Goal: Information Seeking & Learning: Learn about a topic

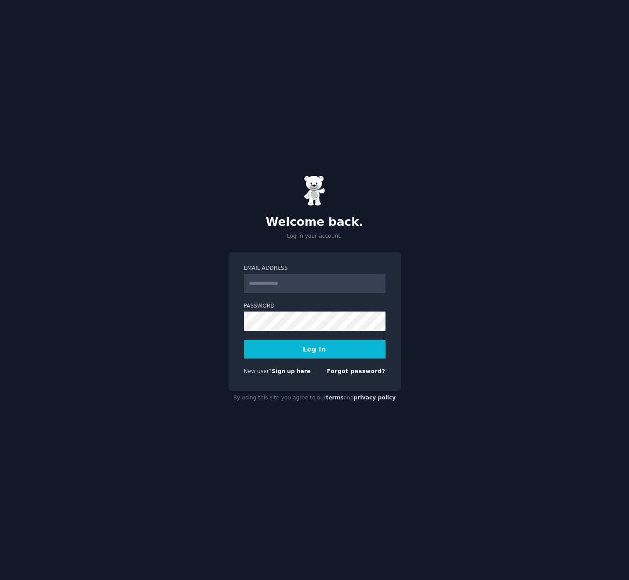
click at [322, 286] on input "Email Address" at bounding box center [314, 283] width 141 height 19
type input "**********"
click at [315, 354] on button "Log In" at bounding box center [314, 349] width 141 height 18
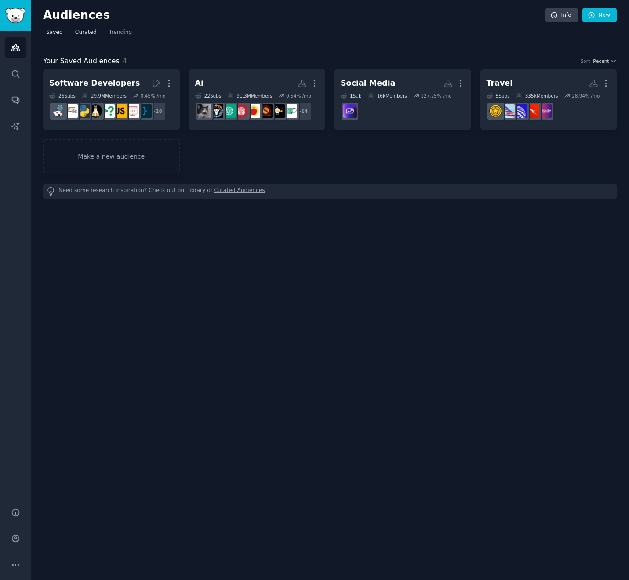
click at [83, 34] on span "Curated" at bounding box center [86, 33] width 22 height 8
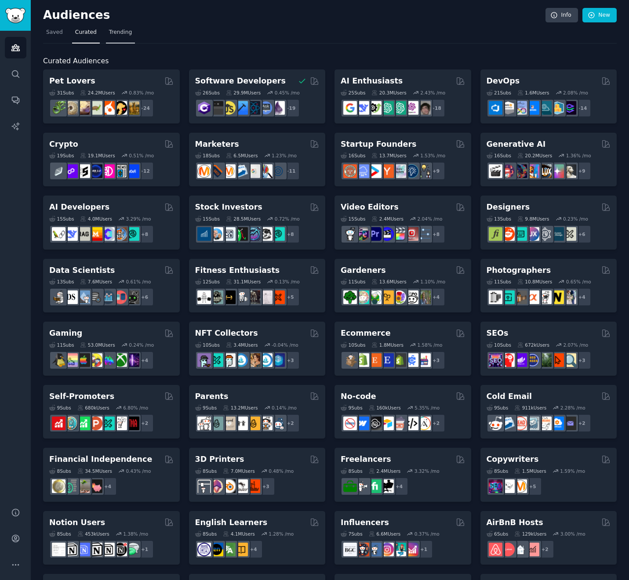
click at [116, 35] on span "Trending" at bounding box center [120, 33] width 23 height 8
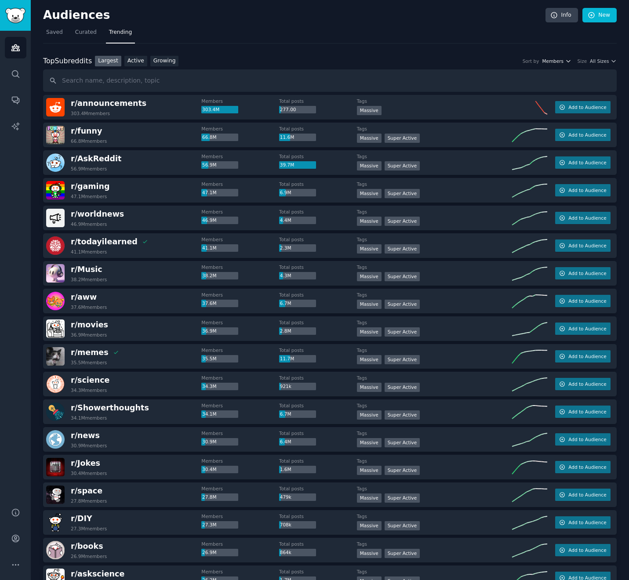
click at [565, 61] on icon "button" at bounding box center [568, 61] width 6 height 6
click at [154, 63] on link "Growing" at bounding box center [164, 61] width 29 height 11
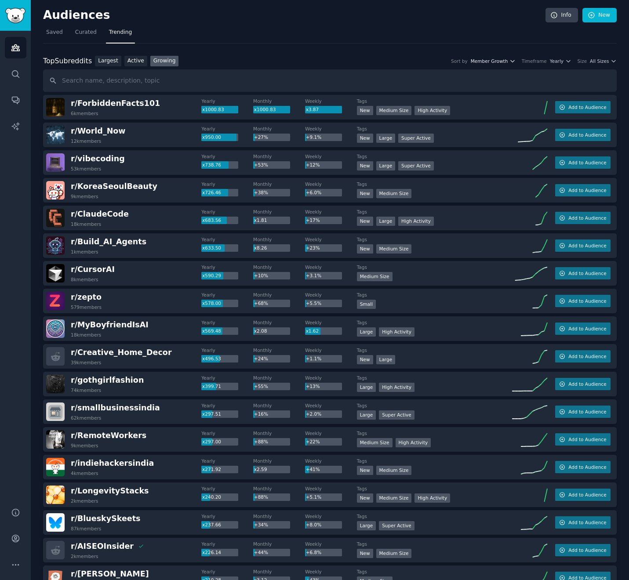
click at [500, 62] on span "Member Growth" at bounding box center [489, 61] width 37 height 6
click at [553, 62] on span "Yearly" at bounding box center [557, 61] width 14 height 6
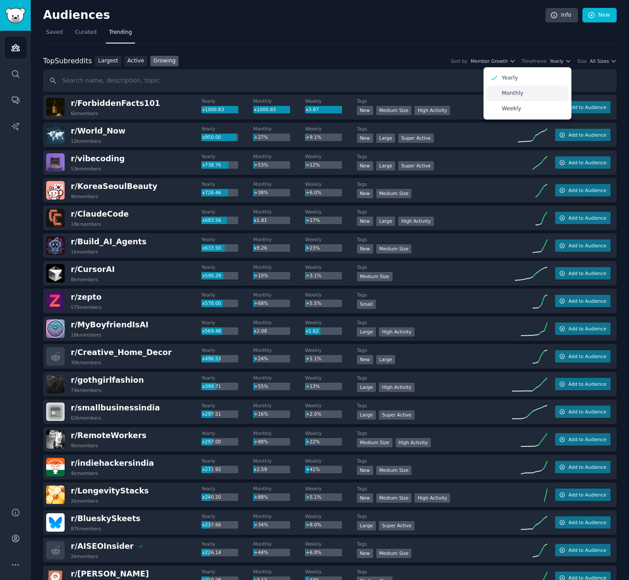
click at [540, 91] on div "Monthly" at bounding box center [527, 93] width 82 height 15
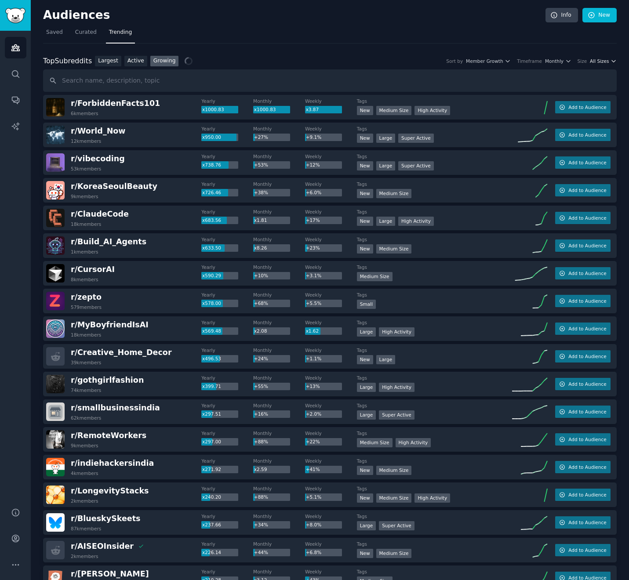
click at [592, 58] on span "All Sizes" at bounding box center [599, 61] width 19 height 6
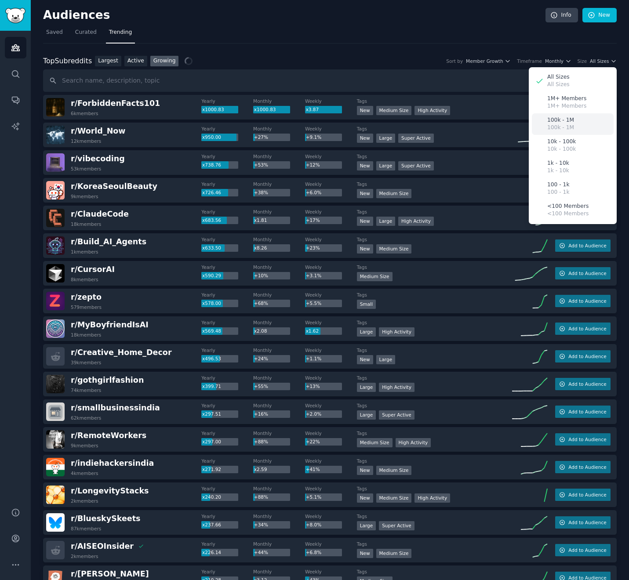
click at [567, 125] on p "100k - 1M" at bounding box center [560, 128] width 27 height 8
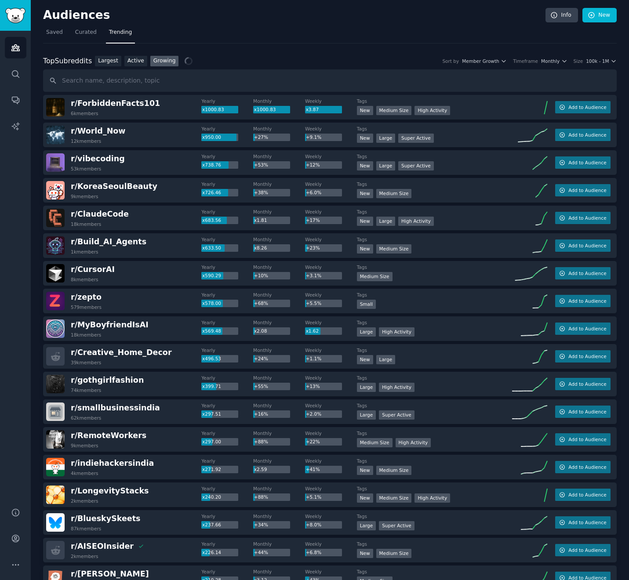
click at [603, 66] on div "Top Subreddits Top Subreddits Largest Active Growing Sort by Member Growth Time…" at bounding box center [329, 74] width 573 height 36
click at [604, 62] on span "100k - 1M" at bounding box center [597, 61] width 23 height 6
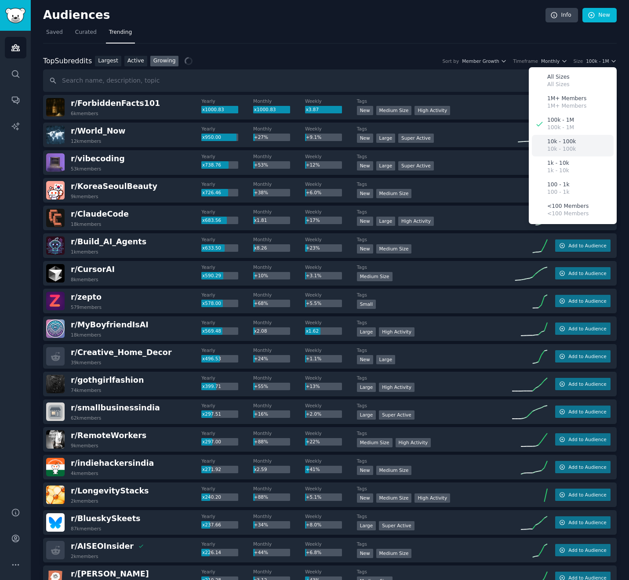
click at [579, 145] on div "10k - 100k 10k - 100k" at bounding box center [573, 146] width 82 height 22
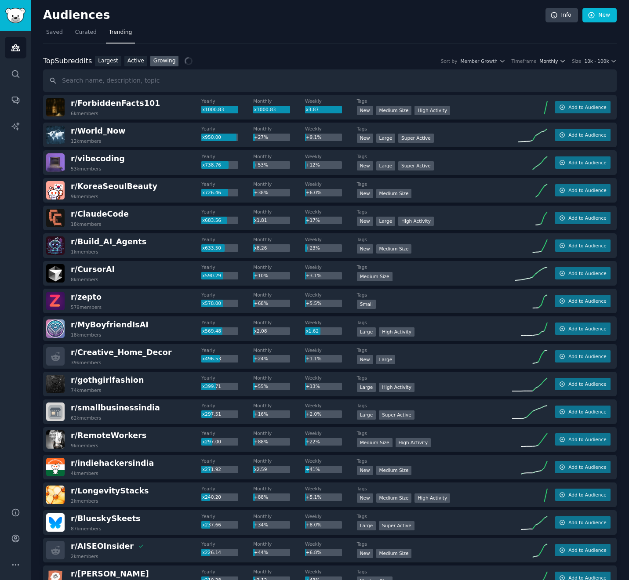
click at [554, 58] on span "Monthly" at bounding box center [548, 61] width 18 height 6
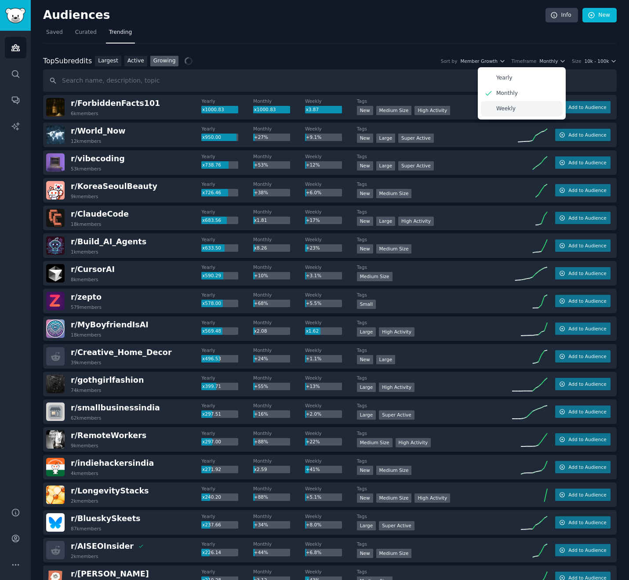
click at [543, 116] on div "Weekly" at bounding box center [522, 108] width 82 height 15
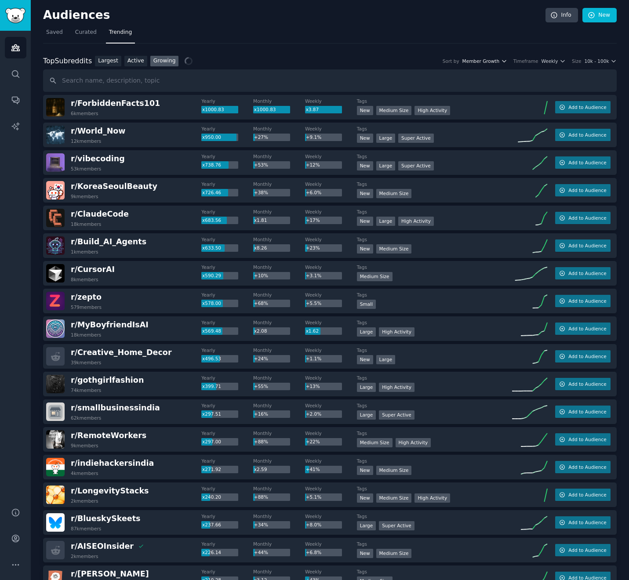
click at [483, 62] on span "Member Growth" at bounding box center [480, 61] width 37 height 6
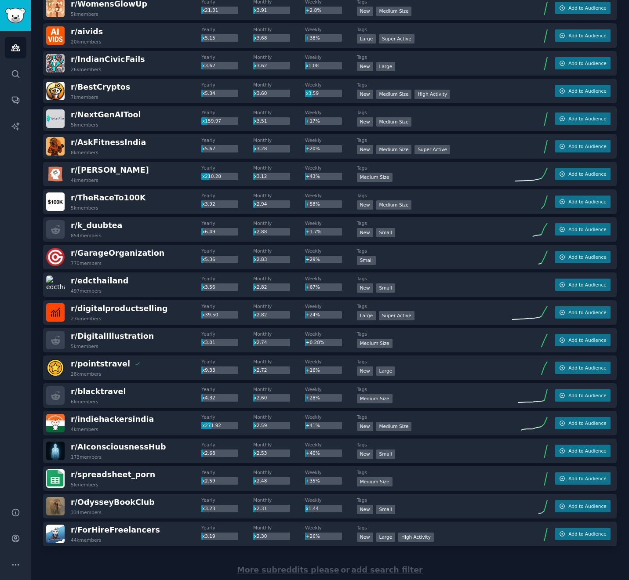
scroll to position [956, 0]
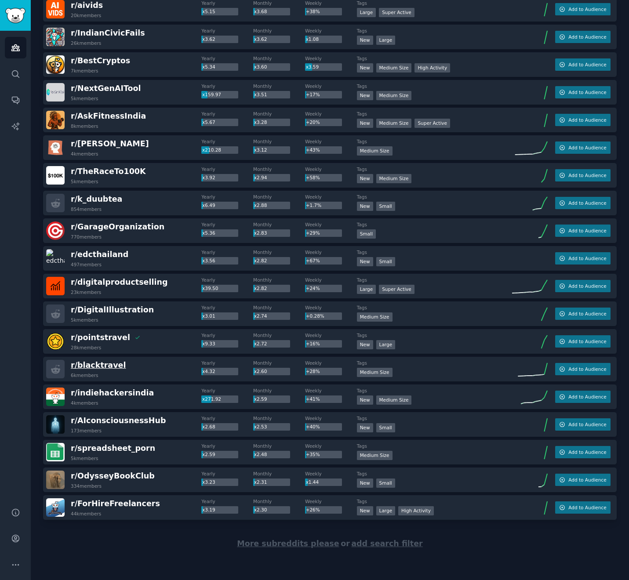
click at [103, 367] on span "r/ blacktravel" at bounding box center [98, 365] width 55 height 9
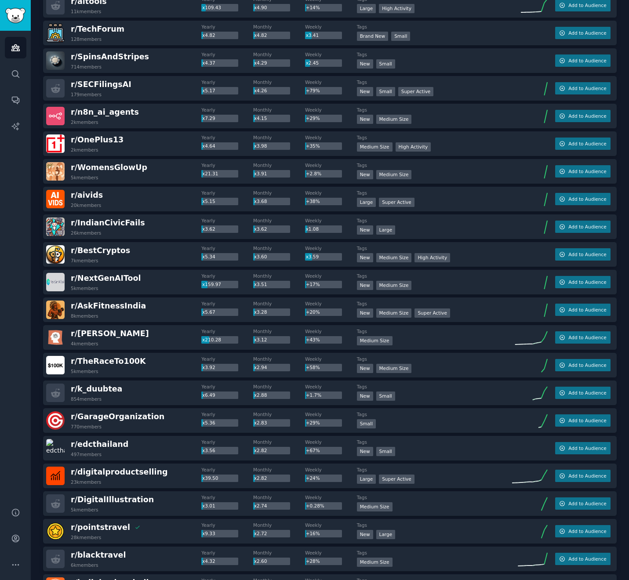
scroll to position [0, 0]
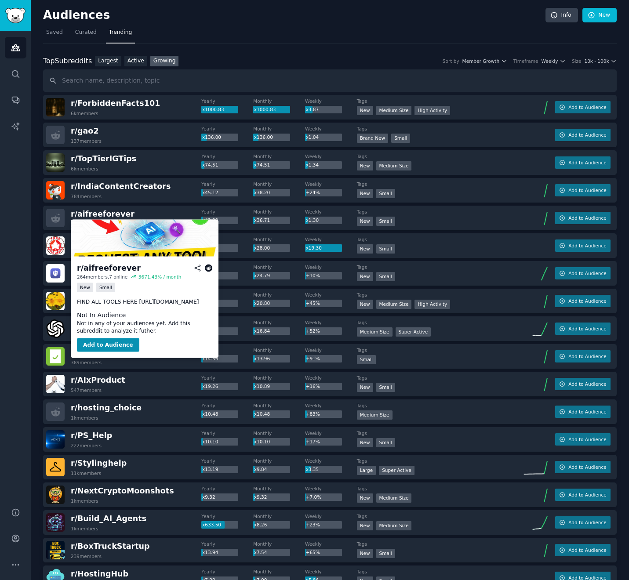
drag, startPoint x: 199, startPoint y: 302, endPoint x: 137, endPoint y: 304, distance: 62.0
click at [137, 304] on p "FIND ALL TOOLS HERE [URL][DOMAIN_NAME]" at bounding box center [144, 302] width 135 height 8
copy p "[URL][DOMAIN_NAME]"
